Goal: Task Accomplishment & Management: Complete application form

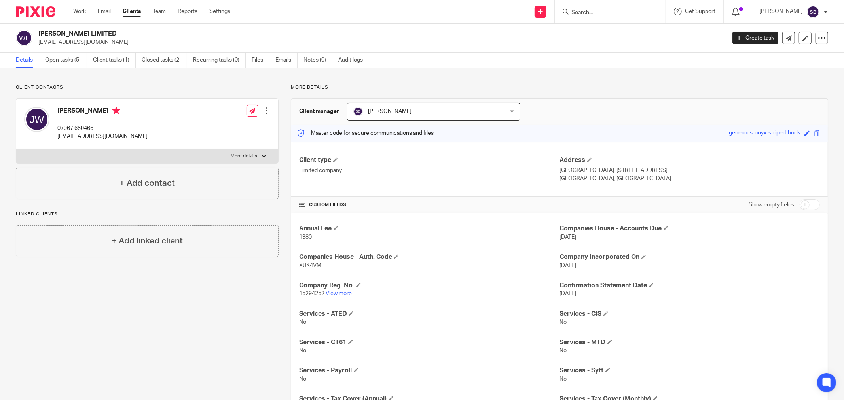
click at [628, 14] on input "Search" at bounding box center [606, 12] width 71 height 7
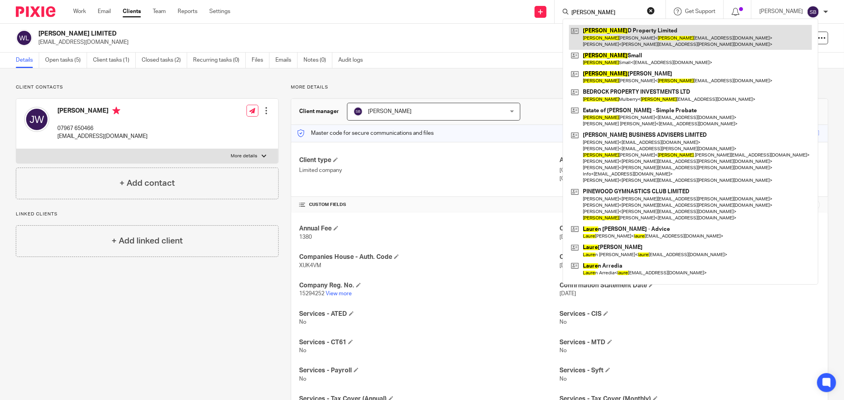
type input "[PERSON_NAME]"
click at [611, 45] on link at bounding box center [690, 37] width 243 height 25
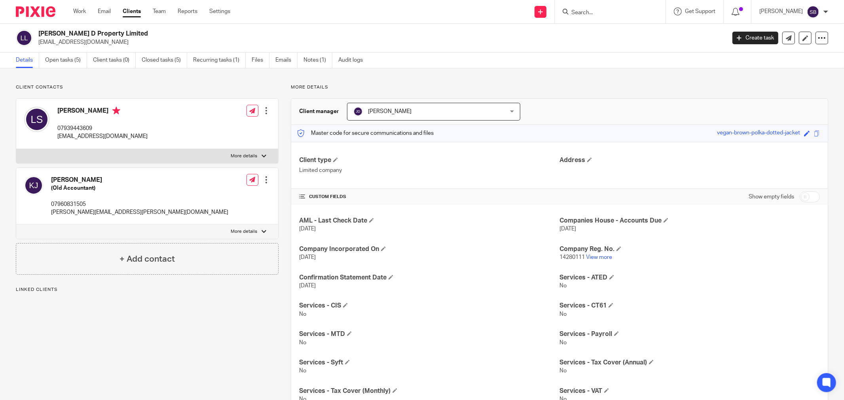
drag, startPoint x: 77, startPoint y: 110, endPoint x: 109, endPoint y: 110, distance: 31.7
click at [109, 110] on h4 "Laura Mercedes De Schivanovits" at bounding box center [102, 112] width 90 height 10
copy h4 "Mercedes"
click at [132, 129] on p "07939443609" at bounding box center [102, 129] width 90 height 8
drag, startPoint x: 108, startPoint y: 108, endPoint x: 154, endPoint y: 107, distance: 46.7
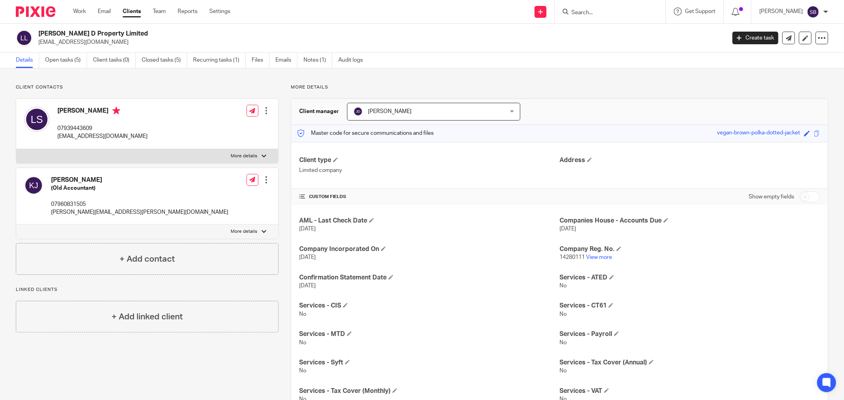
click at [148, 107] on h4 "Laura Mercedes De Schivanovits" at bounding box center [102, 112] width 90 height 10
copy h4 "De Schivanovits"
drag, startPoint x: 56, startPoint y: 128, endPoint x: 94, endPoint y: 127, distance: 37.6
click at [94, 127] on div "Laura Mercedes De Schivanovits 07939443609 laura_de1@protonmail.com" at bounding box center [85, 124] width 123 height 42
copy p "07939443609"
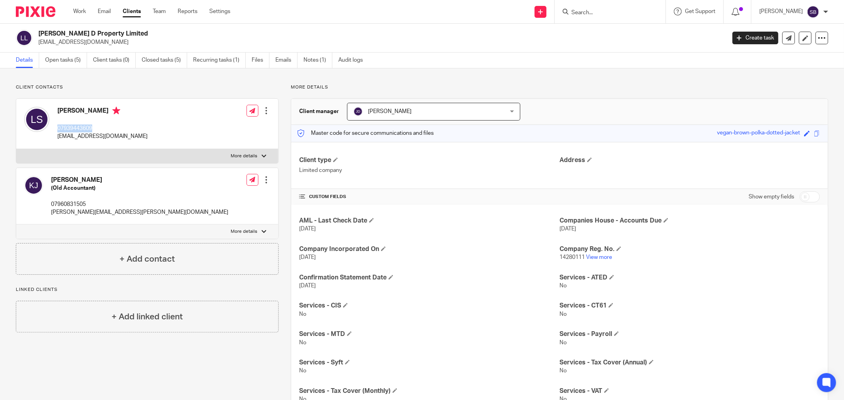
drag, startPoint x: 77, startPoint y: 111, endPoint x: 104, endPoint y: 108, distance: 27.5
click at [104, 108] on h4 "Laura Mercedes De Schivanovits" at bounding box center [102, 112] width 90 height 10
copy h4 "Mercedes"
drag, startPoint x: 109, startPoint y: 109, endPoint x: 156, endPoint y: 112, distance: 46.4
click at [148, 112] on h4 "Laura Mercedes De Schivanovits" at bounding box center [102, 112] width 90 height 10
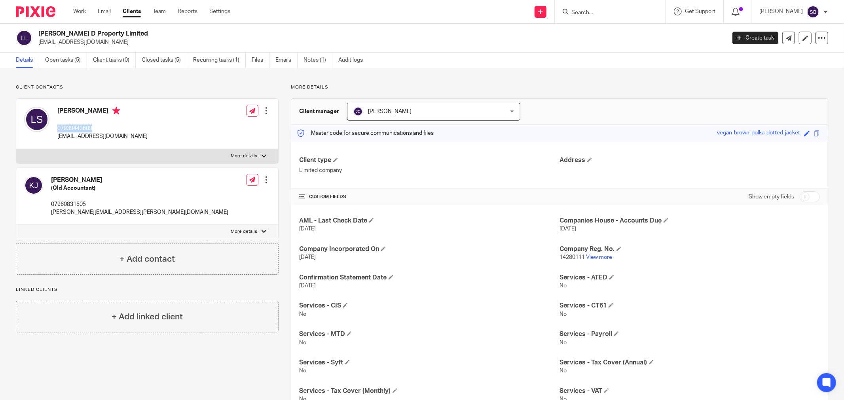
copy h4 "De Schivanovits"
drag, startPoint x: 56, startPoint y: 128, endPoint x: 102, endPoint y: 128, distance: 45.9
click at [102, 128] on div "Laura Mercedes De Schivanovits 07939443609 laura_de1@protonmail.com" at bounding box center [85, 124] width 123 height 42
copy p "07939443609"
click at [80, 110] on h4 "Laura Mercedes De Schivanovits" at bounding box center [102, 112] width 90 height 10
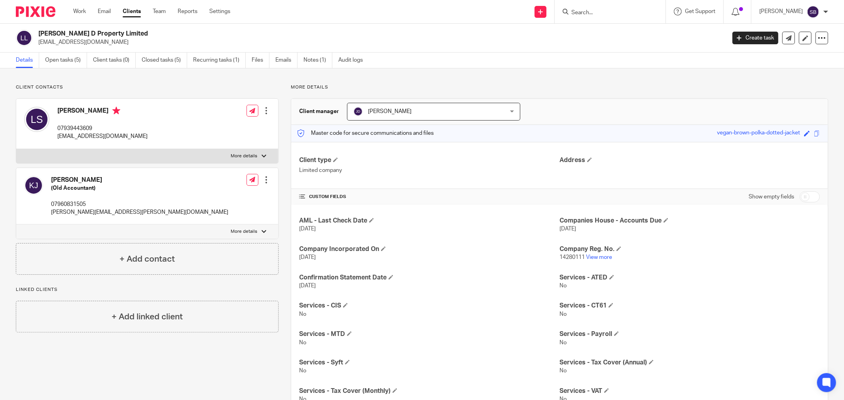
drag, startPoint x: 78, startPoint y: 110, endPoint x: 107, endPoint y: 110, distance: 29.3
click at [107, 110] on h4 "Laura Mercedes De Schivanovits" at bounding box center [102, 112] width 90 height 10
copy h4 "Mercedes"
click at [141, 120] on div "Laura Mercedes De Schivanovits 07939443609 laura_de1@protonmail.com" at bounding box center [102, 124] width 90 height 34
drag, startPoint x: 108, startPoint y: 111, endPoint x: 155, endPoint y: 112, distance: 46.3
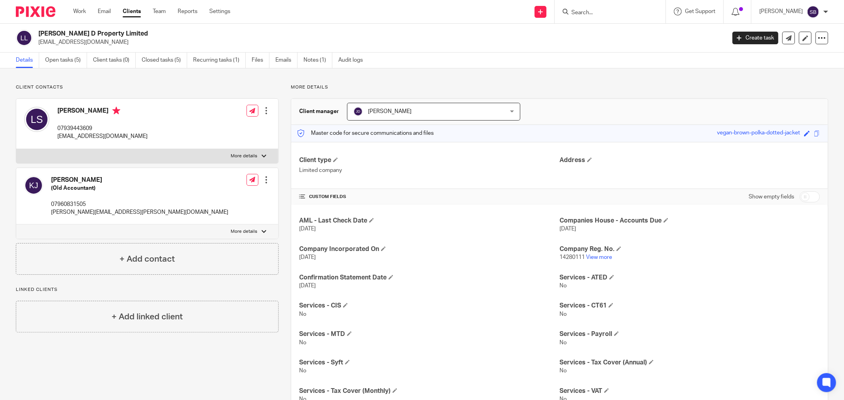
click at [148, 112] on h4 "Laura Mercedes De Schivanovits" at bounding box center [102, 112] width 90 height 10
copy h4 "De Schivanovits"
drag, startPoint x: 57, startPoint y: 129, endPoint x: 92, endPoint y: 125, distance: 35.0
click at [92, 125] on p "07939443609" at bounding box center [102, 129] width 90 height 8
copy p "07939443609"
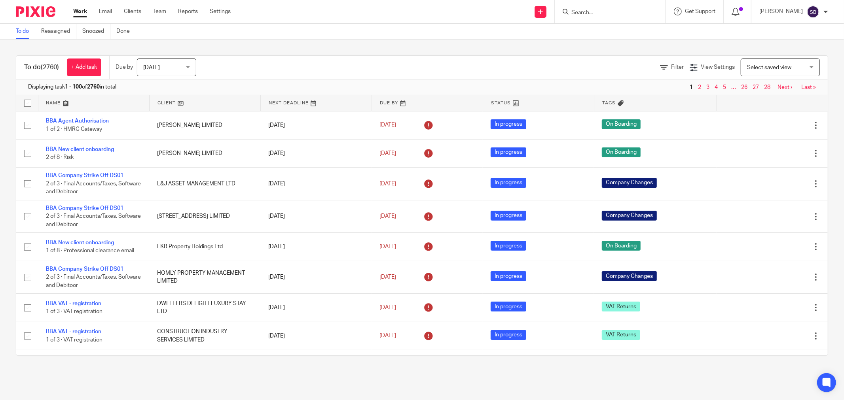
click at [618, 13] on input "Search" at bounding box center [606, 12] width 71 height 7
type input "hamlet"
click at [621, 36] on link at bounding box center [644, 34] width 150 height 18
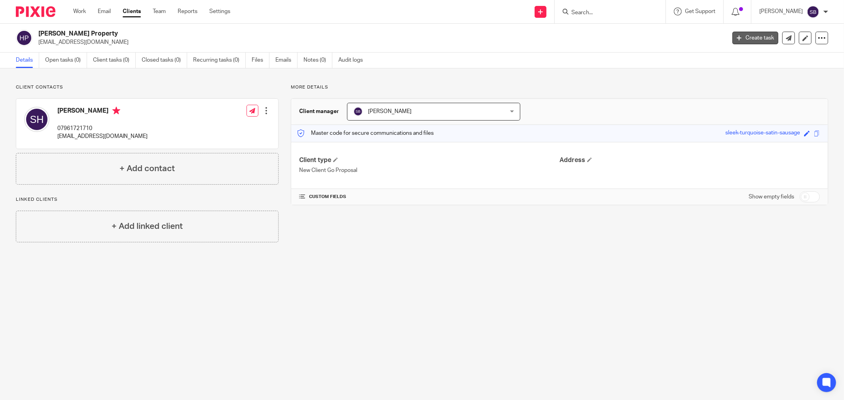
click at [734, 40] on link "Create task" at bounding box center [756, 38] width 46 height 13
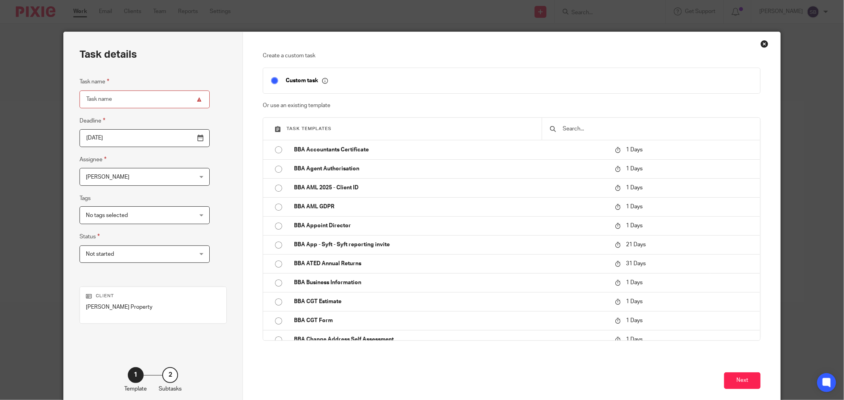
click at [614, 132] on input "text" at bounding box center [657, 129] width 190 height 9
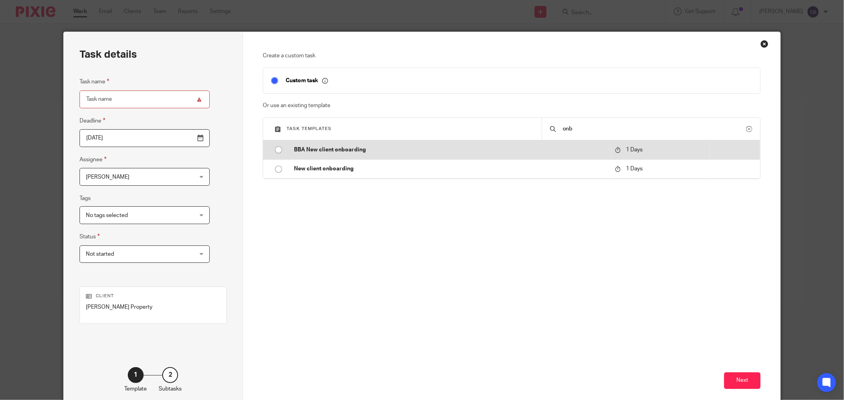
type input "onb"
click at [391, 148] on p "BBA New client onboarding" at bounding box center [450, 150] width 313 height 8
type input "2025-08-20"
type input "BBA New client onboarding"
checkbox input "false"
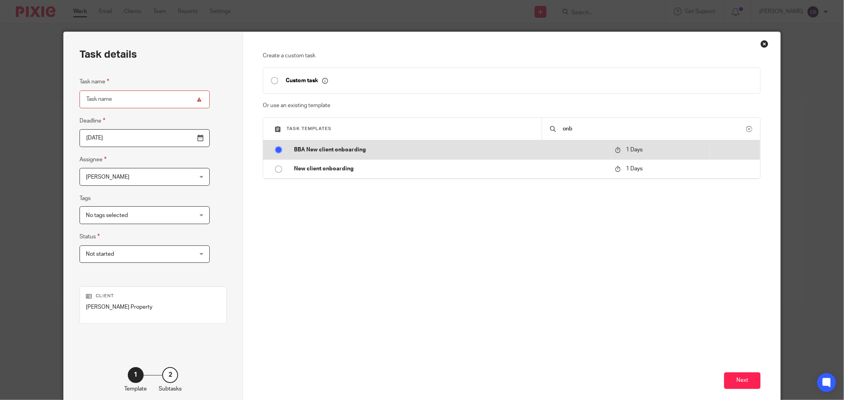
radio input "true"
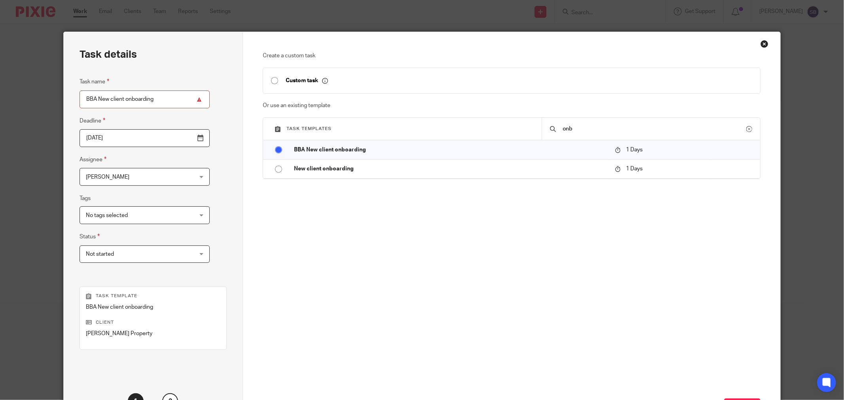
scroll to position [67, 0]
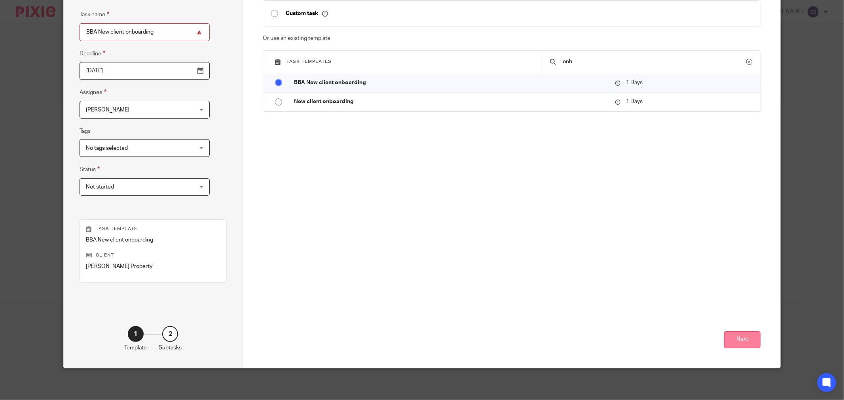
click at [739, 334] on button "Next" at bounding box center [742, 340] width 36 height 17
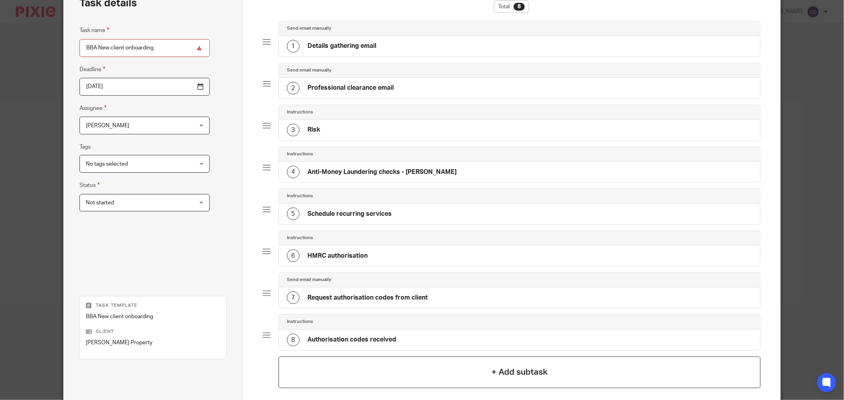
scroll to position [129, 0]
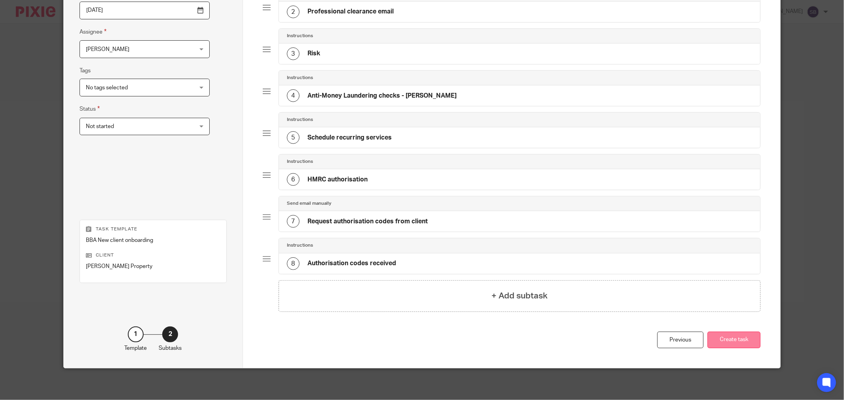
click at [722, 340] on button "Create task" at bounding box center [734, 340] width 53 height 17
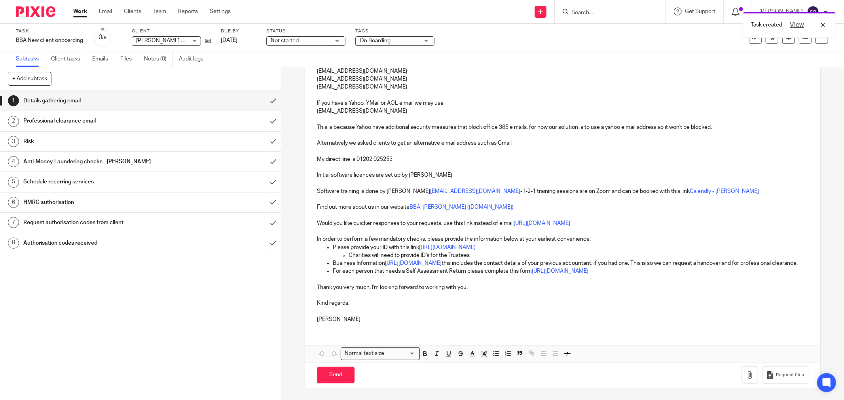
scroll to position [243, 0]
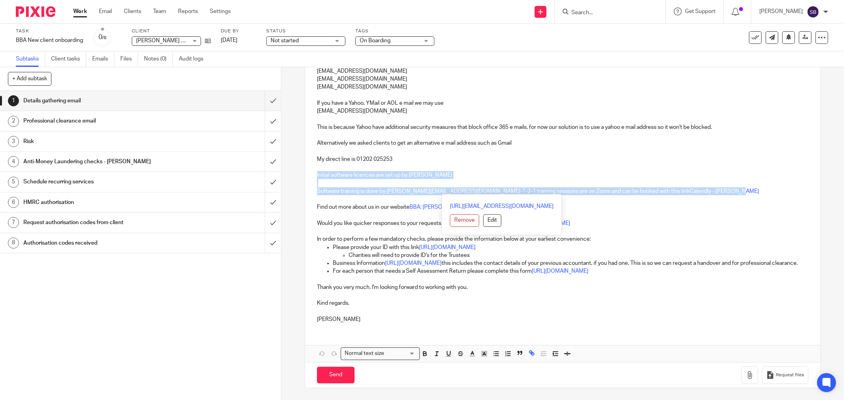
drag, startPoint x: 313, startPoint y: 164, endPoint x: 717, endPoint y: 184, distance: 404.1
click at [717, 184] on div "Hi Stephen, Hamlett Property Welcome to Bicknell Business Advisers Ltd. Thank y…" at bounding box center [562, 126] width 515 height 407
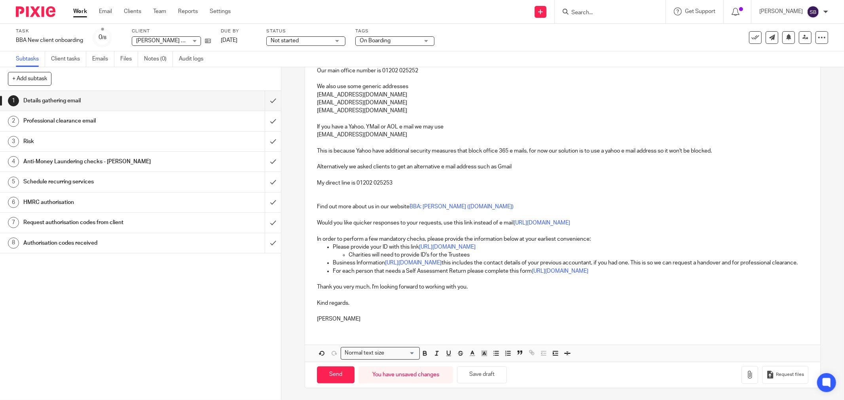
scroll to position [211, 0]
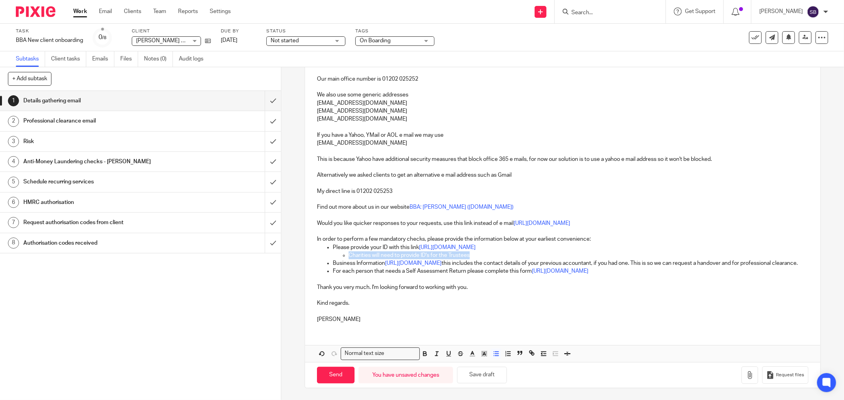
drag, startPoint x: 345, startPoint y: 246, endPoint x: 493, endPoint y: 247, distance: 147.6
click at [493, 252] on ul "Charities will need to provide ID's for the Trustees" at bounding box center [571, 256] width 476 height 8
drag, startPoint x: 497, startPoint y: 258, endPoint x: 653, endPoint y: 273, distance: 156.7
click at [653, 273] on ul "Please provide your ID with this link https://form.jotform.com/250916231303042 …" at bounding box center [563, 260] width 492 height 32
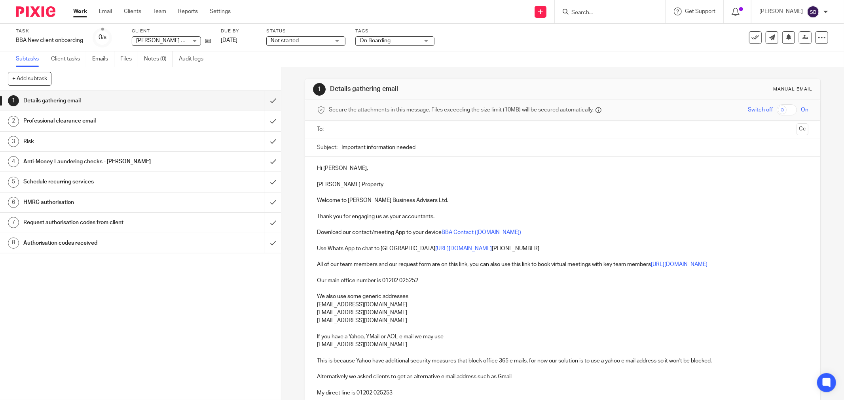
scroll to position [0, 0]
click at [383, 135] on ul at bounding box center [563, 129] width 467 height 13
click at [380, 128] on input "text" at bounding box center [562, 129] width 461 height 9
click at [446, 133] on input "text" at bounding box center [607, 130] width 371 height 15
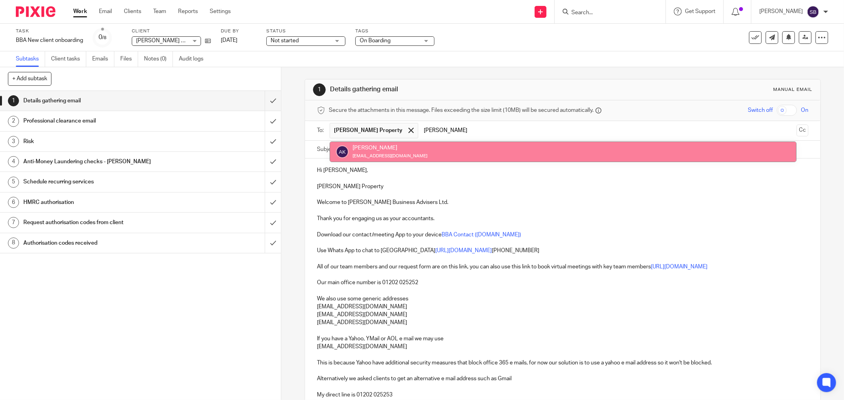
type input "[PERSON_NAME]"
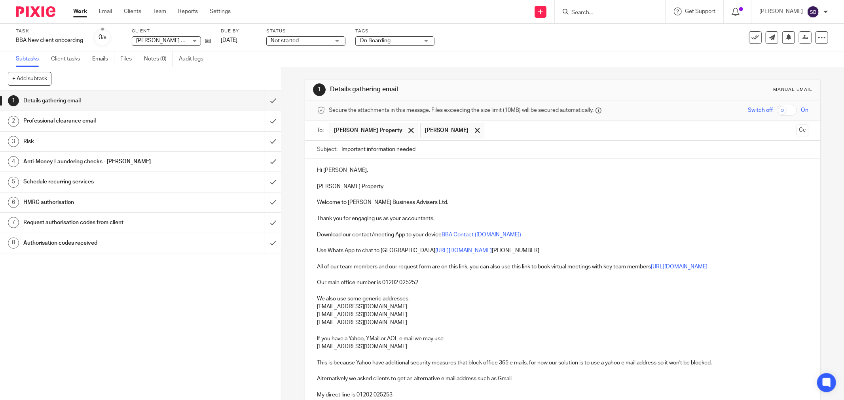
click at [488, 129] on input "text" at bounding box center [640, 130] width 305 height 15
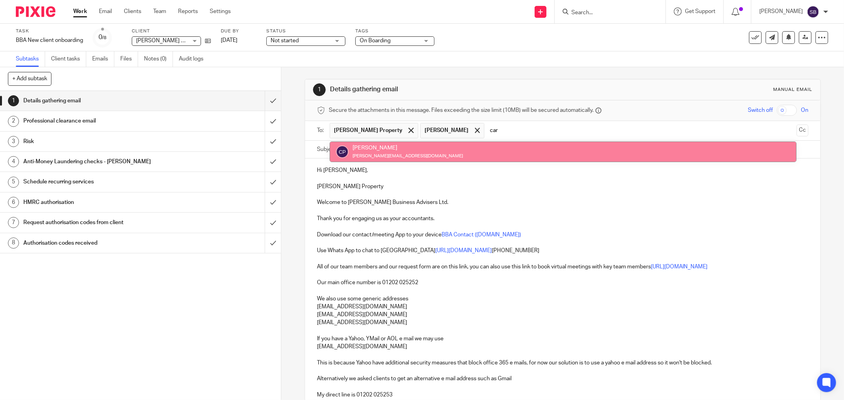
type input "car"
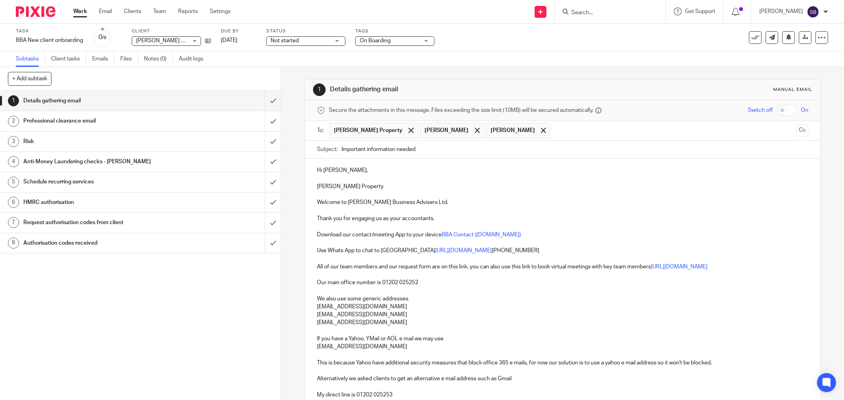
click at [554, 125] on input "text" at bounding box center [673, 130] width 239 height 15
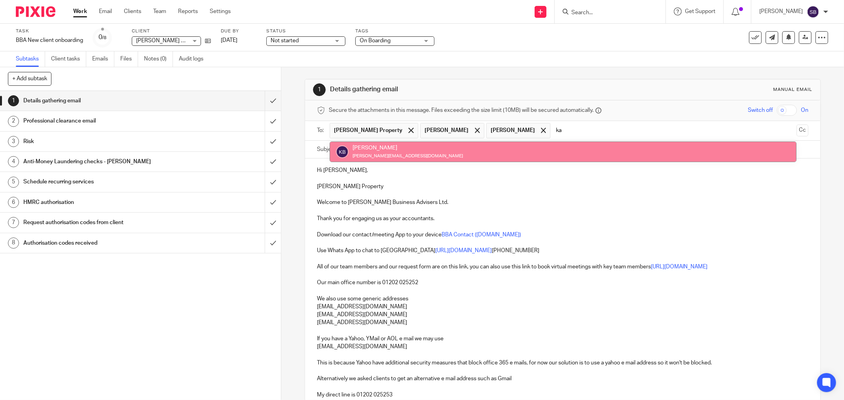
type input "ka"
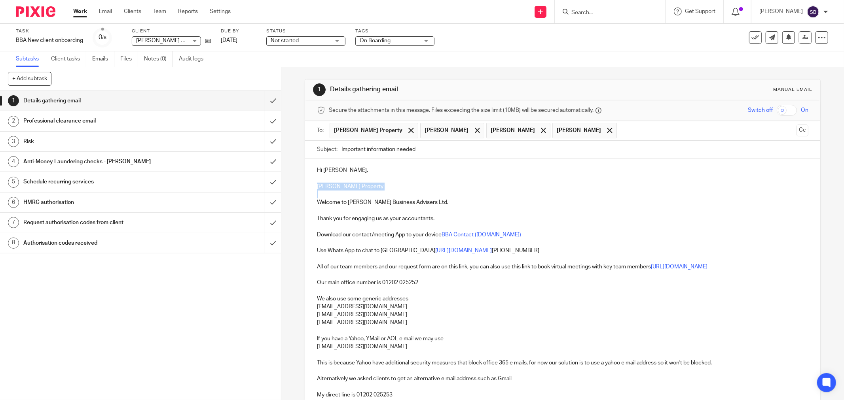
drag, startPoint x: 313, startPoint y: 188, endPoint x: 370, endPoint y: 192, distance: 57.2
click at [370, 192] on div "Hi Stephen, Hamlett Property Welcome to Bicknell Business Advisers Ltd. Thank y…" at bounding box center [562, 342] width 515 height 367
copy p "[PERSON_NAME] Property"
click at [478, 153] on input "Important information needed" at bounding box center [575, 150] width 467 height 18
paste input "[PERSON_NAME] Property"
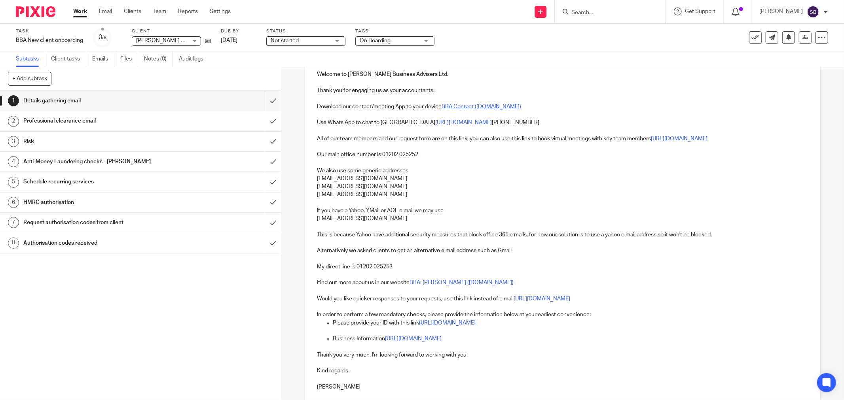
scroll to position [196, 0]
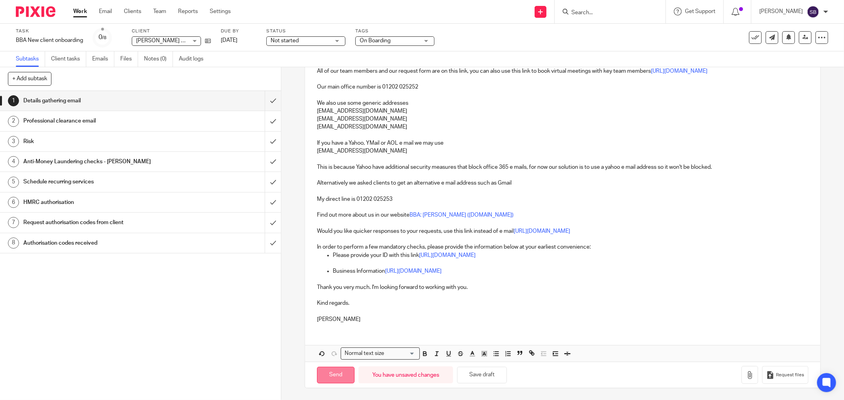
type input "Important information needed Hamlett Property"
click at [325, 375] on input "Send" at bounding box center [336, 375] width 38 height 17
type input "Sent"
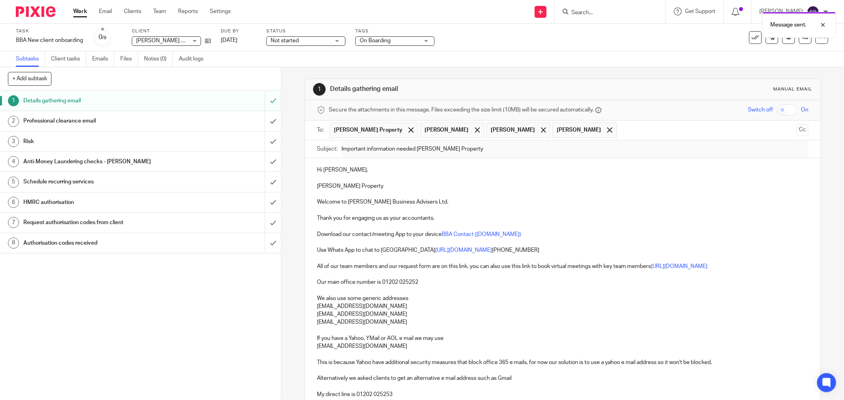
scroll to position [0, 0]
click at [619, 13] on div "Message sent." at bounding box center [629, 23] width 414 height 30
click at [596, 10] on div "Message sent." at bounding box center [629, 23] width 414 height 30
click at [598, 9] on input "Search" at bounding box center [606, 12] width 71 height 7
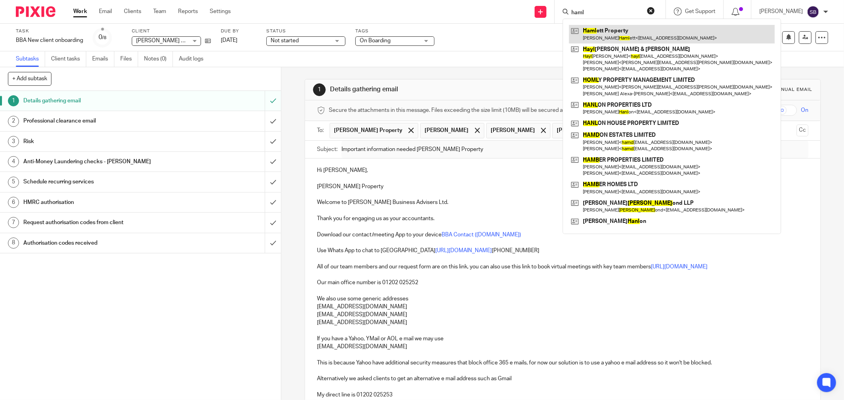
type input "haml"
click at [609, 35] on link at bounding box center [672, 34] width 206 height 18
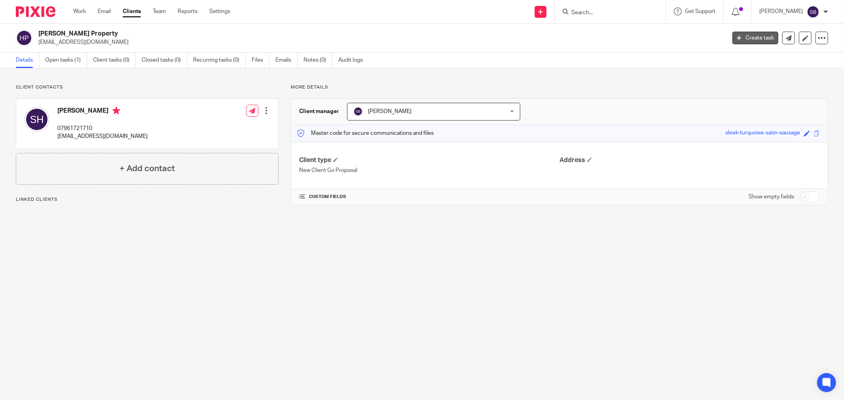
click at [745, 39] on link "Create task" at bounding box center [756, 38] width 46 height 13
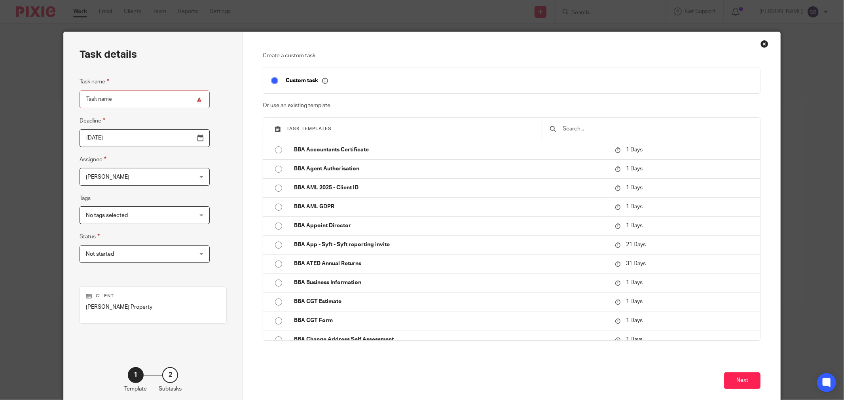
click at [593, 128] on input "text" at bounding box center [657, 129] width 190 height 9
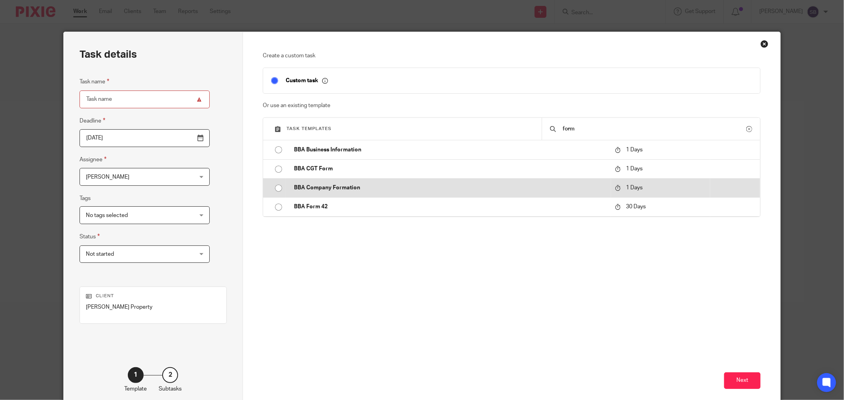
type input "form"
click at [371, 185] on p "BBA Company Formation" at bounding box center [450, 188] width 313 height 8
type input "[DATE]"
type input "BBA Company Formation"
checkbox input "false"
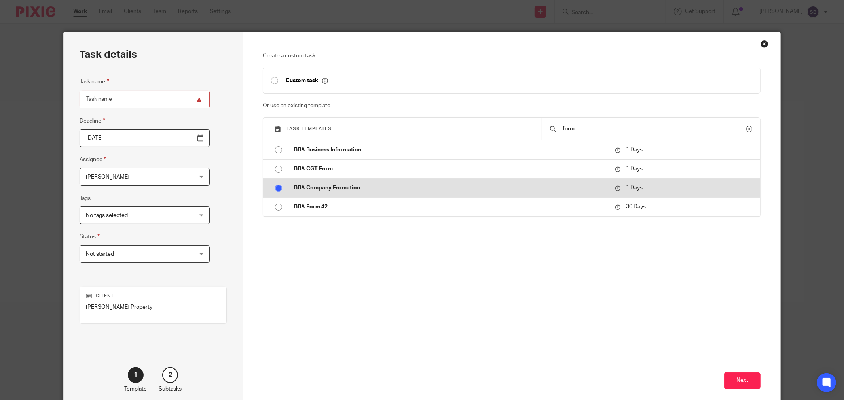
radio input "true"
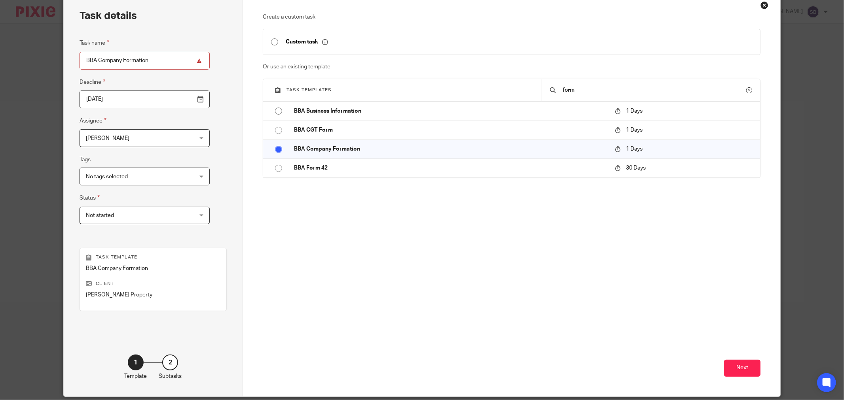
scroll to position [67, 0]
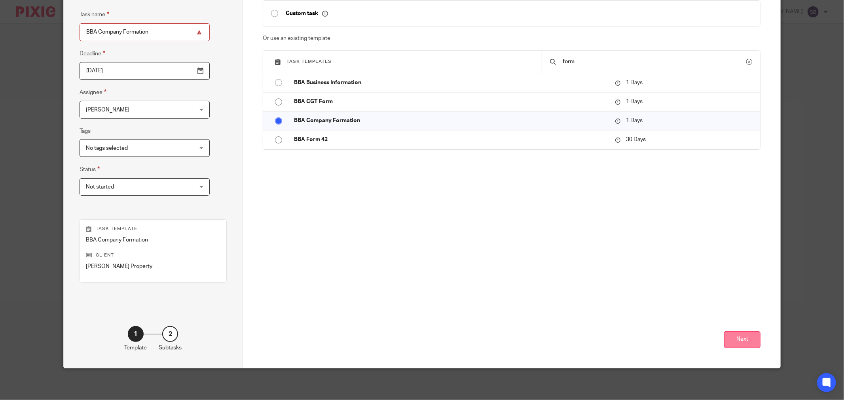
click at [752, 341] on button "Next" at bounding box center [742, 340] width 36 height 17
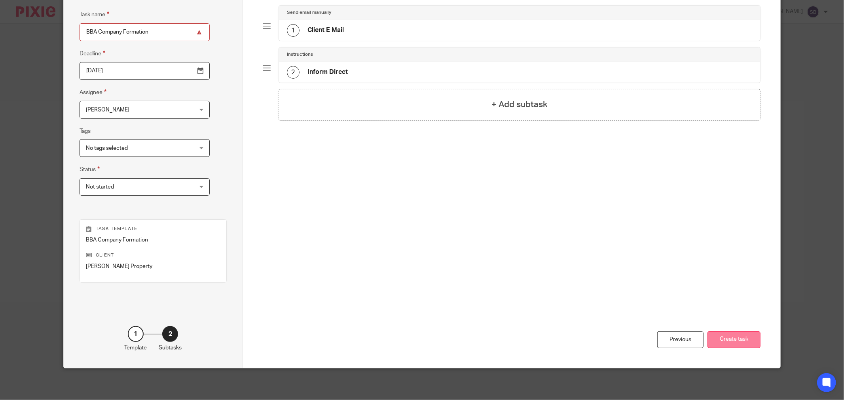
click at [719, 342] on button "Create task" at bounding box center [734, 340] width 53 height 17
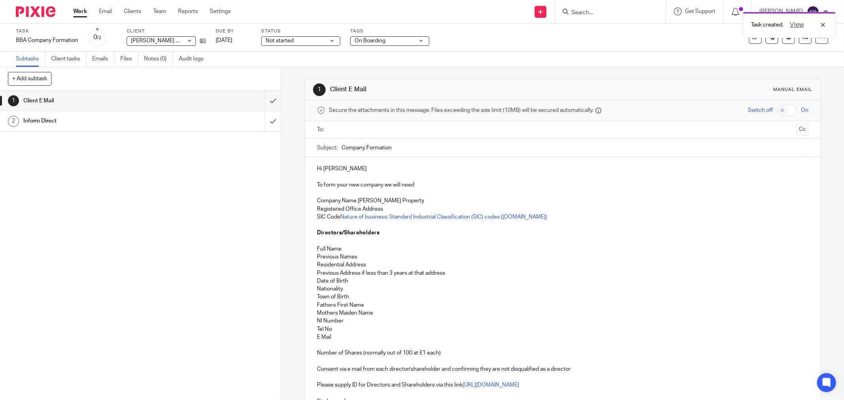
click at [353, 130] on input "text" at bounding box center [562, 129] width 461 height 9
click at [441, 126] on input "text" at bounding box center [607, 130] width 371 height 15
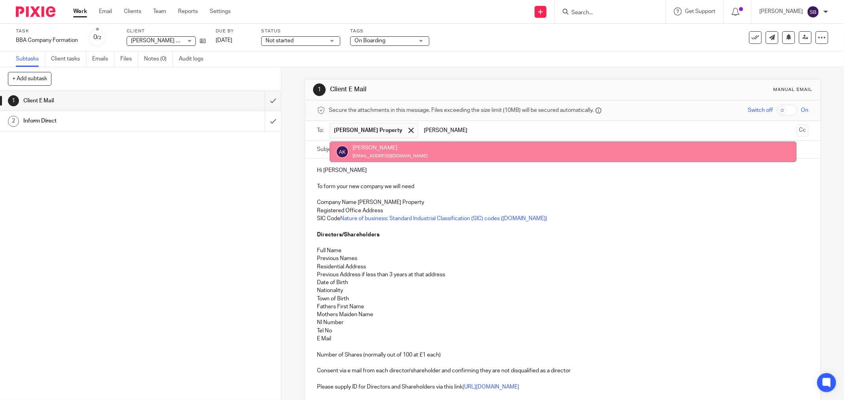
type input "[PERSON_NAME]"
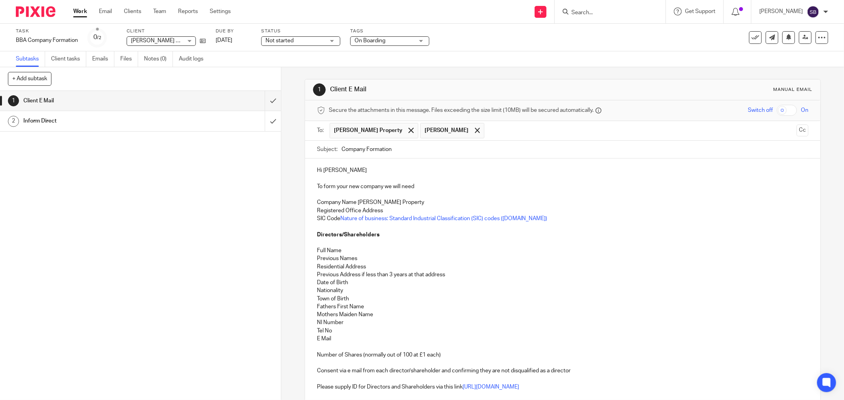
click at [488, 133] on input "text" at bounding box center [640, 130] width 305 height 15
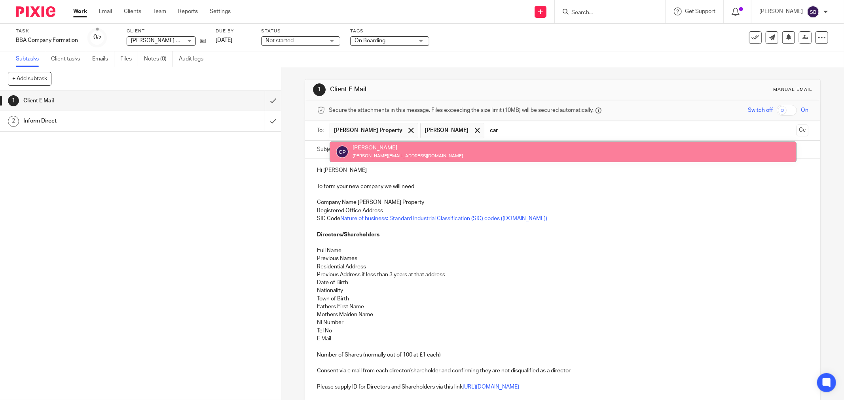
type input "car"
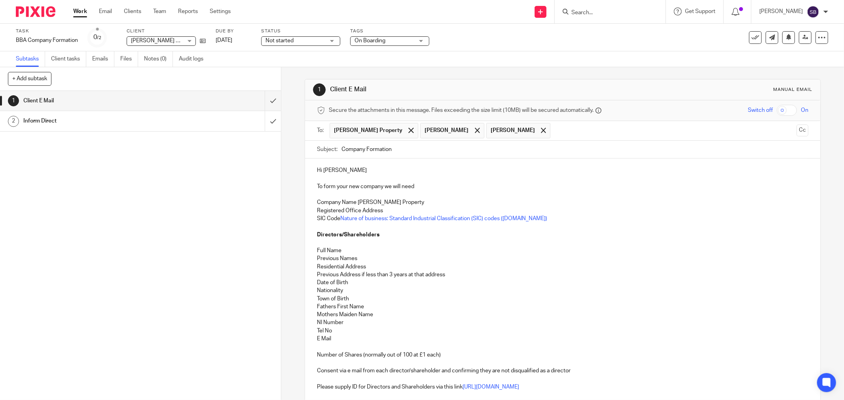
click at [554, 133] on input "text" at bounding box center [673, 130] width 239 height 15
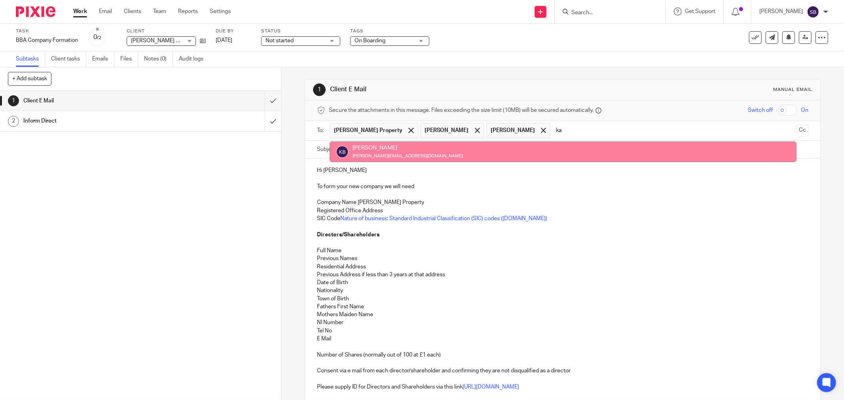
type input "ka"
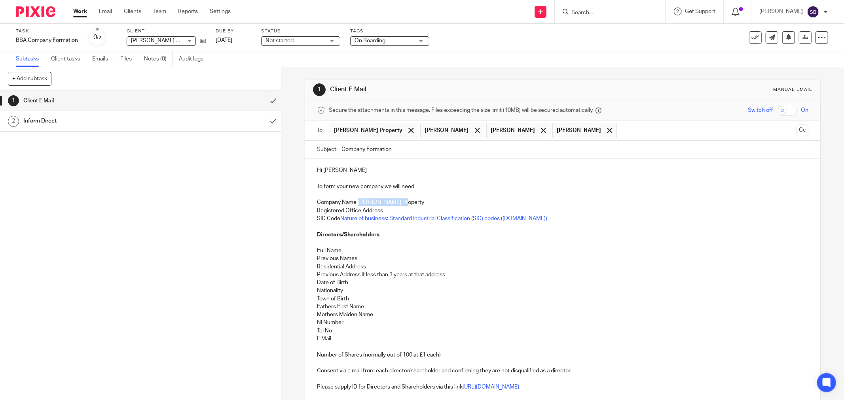
drag, startPoint x: 355, startPoint y: 201, endPoint x: 409, endPoint y: 201, distance: 54.2
click at [409, 201] on p "Company Name [PERSON_NAME] Property" at bounding box center [563, 203] width 492 height 8
copy p "[PERSON_NAME] Property"
click at [449, 148] on input "Company Formation" at bounding box center [575, 150] width 467 height 18
paste input "[PERSON_NAME] Property"
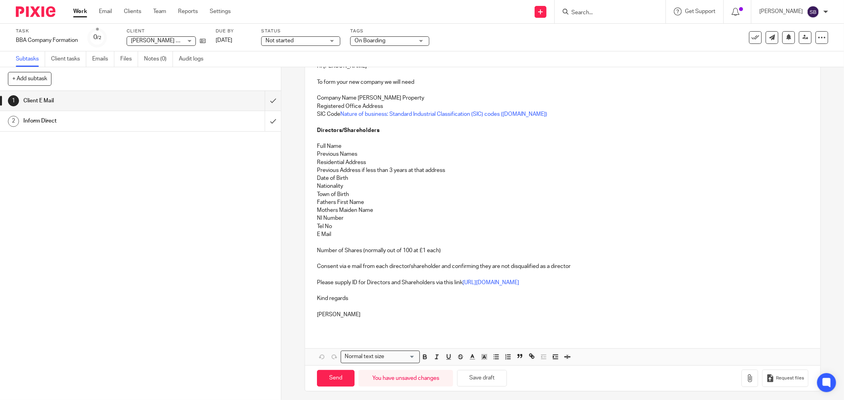
scroll to position [108, 0]
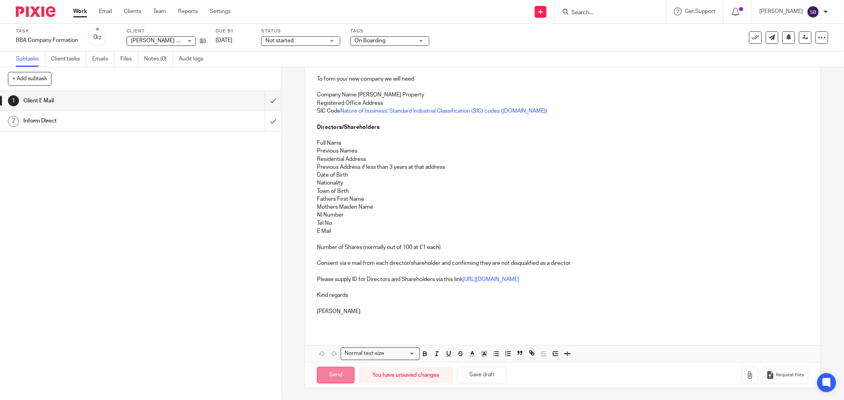
type input "Company Formation [PERSON_NAME] Property"
click at [330, 370] on input "Send" at bounding box center [336, 375] width 38 height 17
type input "Sent"
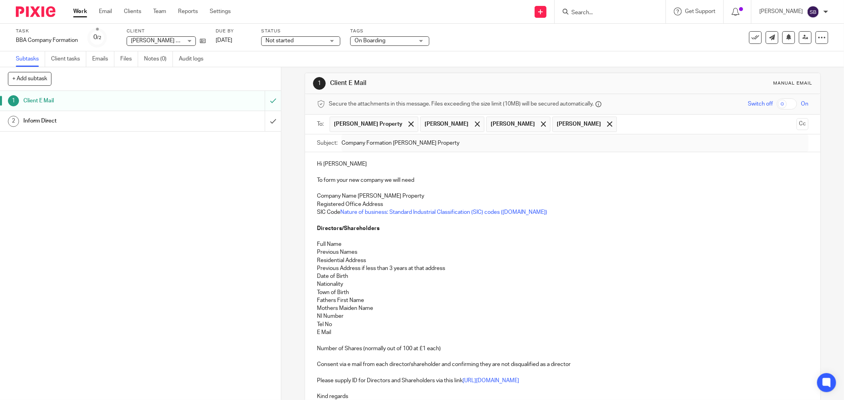
scroll to position [0, 0]
